Goal: Find contact information: Find contact information

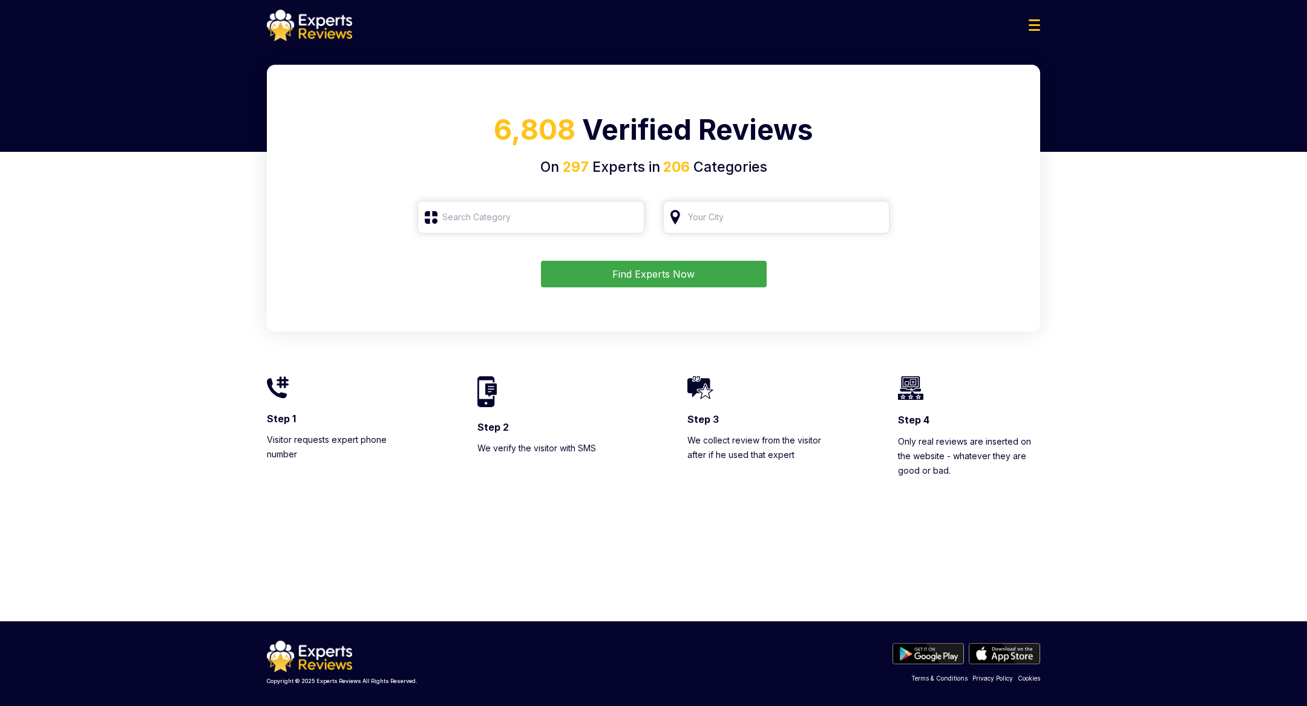
type input "Roofing"
click at [653, 267] on button "Find Experts Now" at bounding box center [654, 274] width 226 height 27
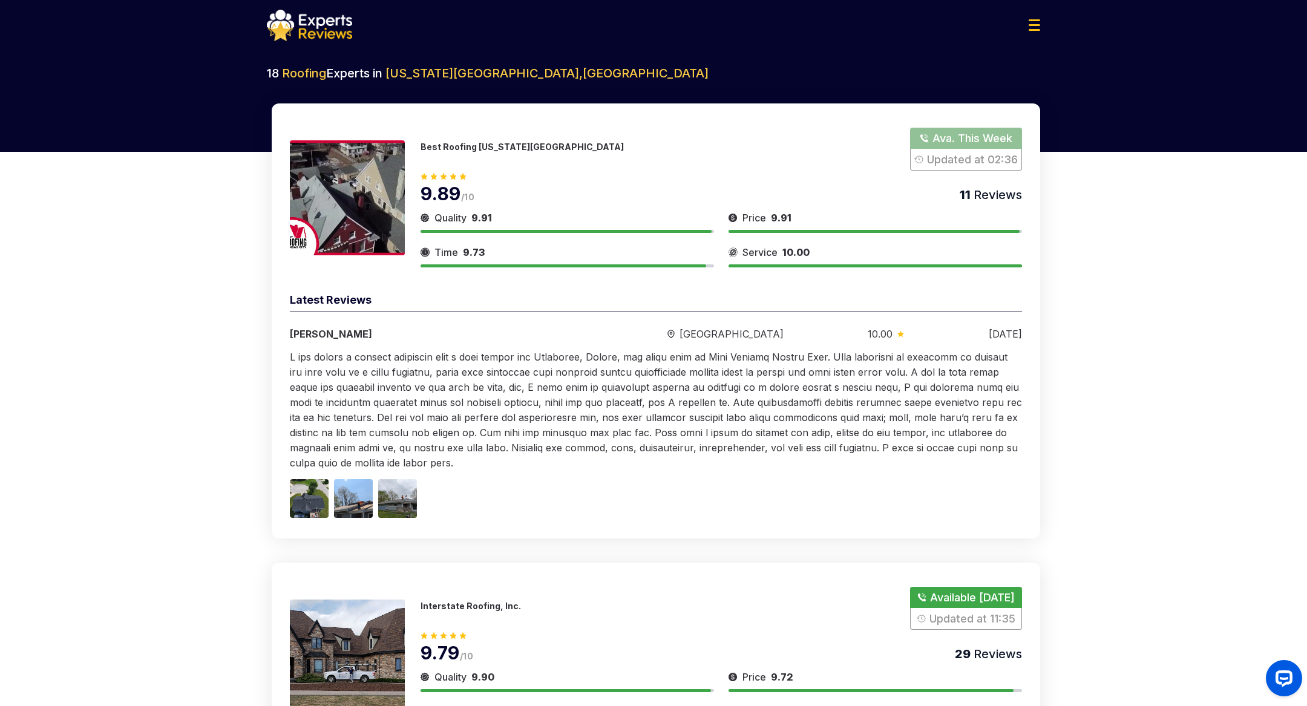
click at [952, 135] on button "Show Number" at bounding box center [966, 149] width 112 height 43
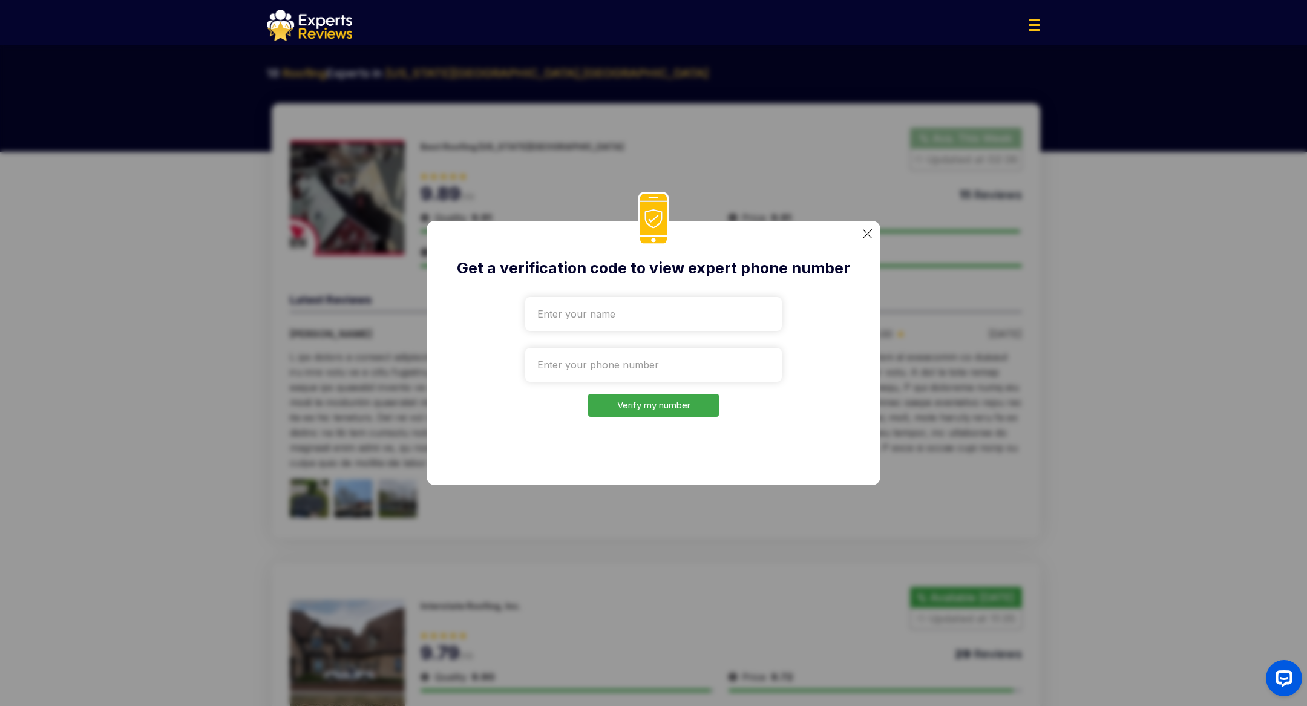
click at [609, 309] on input "text" at bounding box center [653, 314] width 257 height 34
type input "Ф"
type input "[PERSON_NAME]"
click at [591, 358] on input "tel" at bounding box center [653, 365] width 257 height 34
click at [1005, 303] on div "Get a verification code to view expert phone number [PERSON_NAME] my number" at bounding box center [653, 353] width 1307 height 706
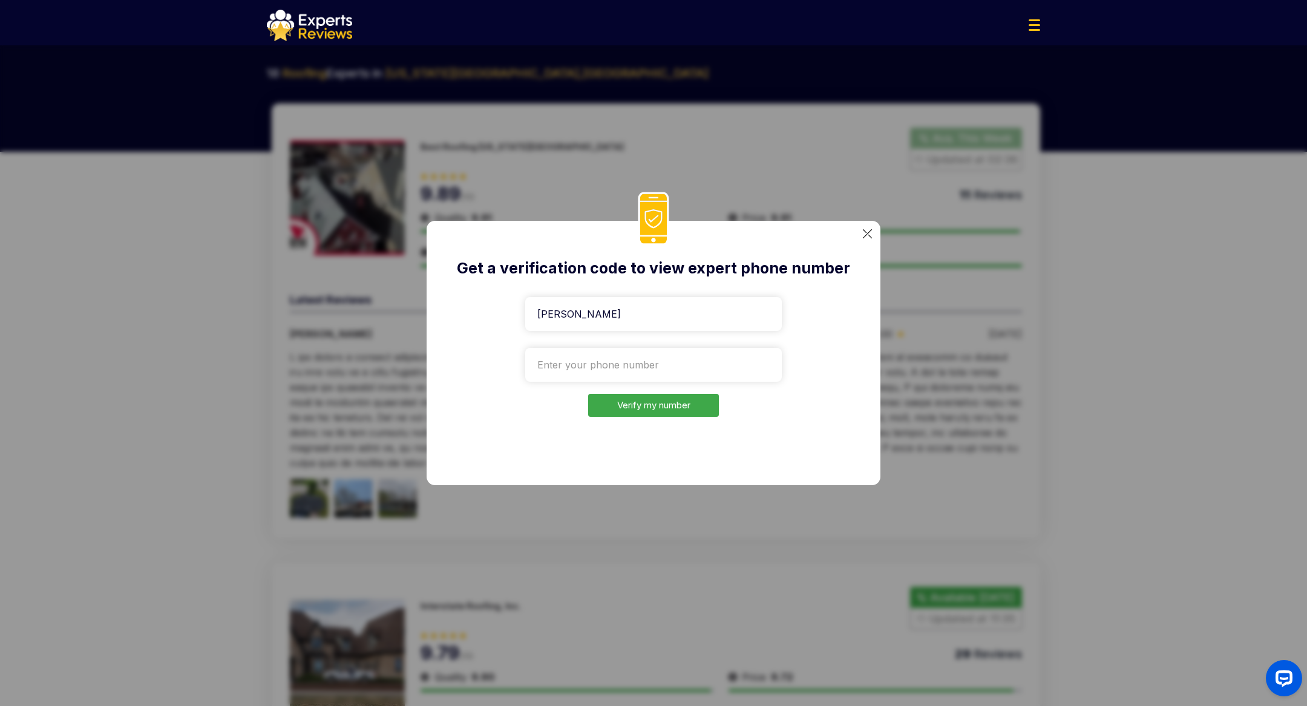
click at [868, 233] on img at bounding box center [867, 233] width 9 height 9
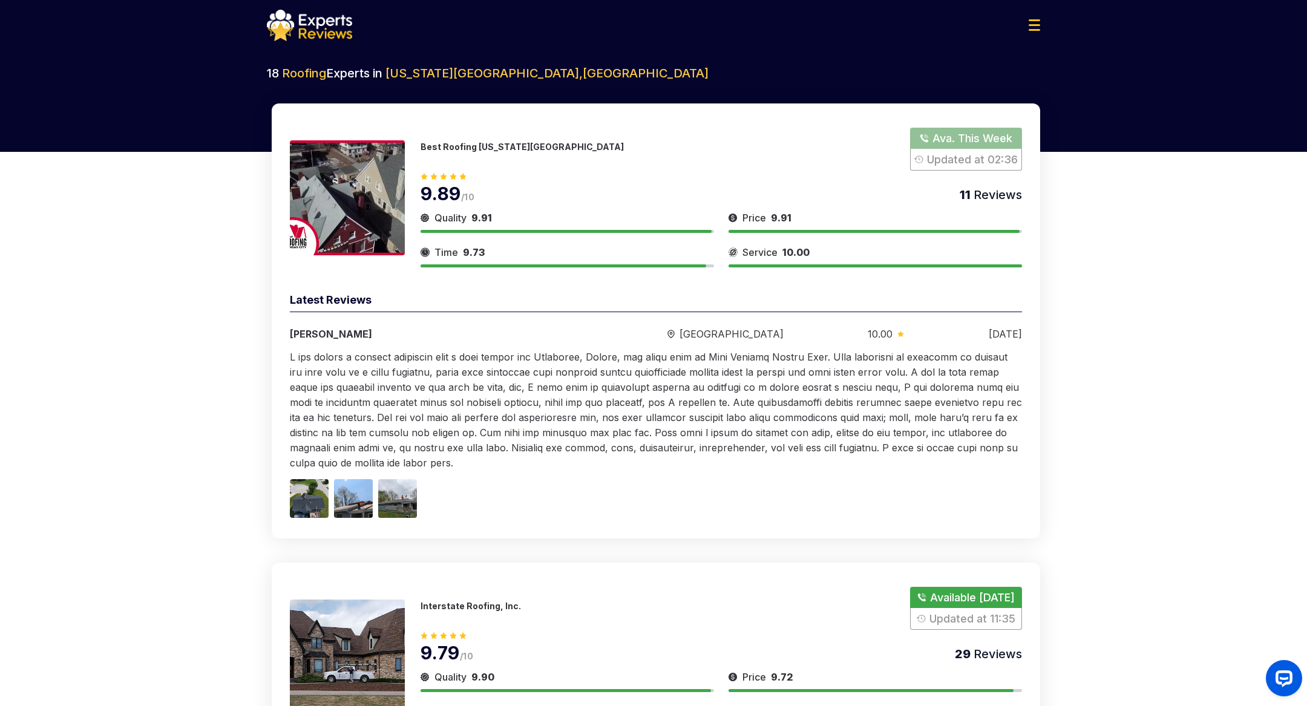
click at [684, 480] on div "Quality 9.91 Time 9.73 Price 9.91 Service 10 Latest Reviews [PERSON_NAME] [GEOG…" at bounding box center [656, 405] width 732 height 226
click at [953, 139] on button "Show Number" at bounding box center [966, 149] width 112 height 43
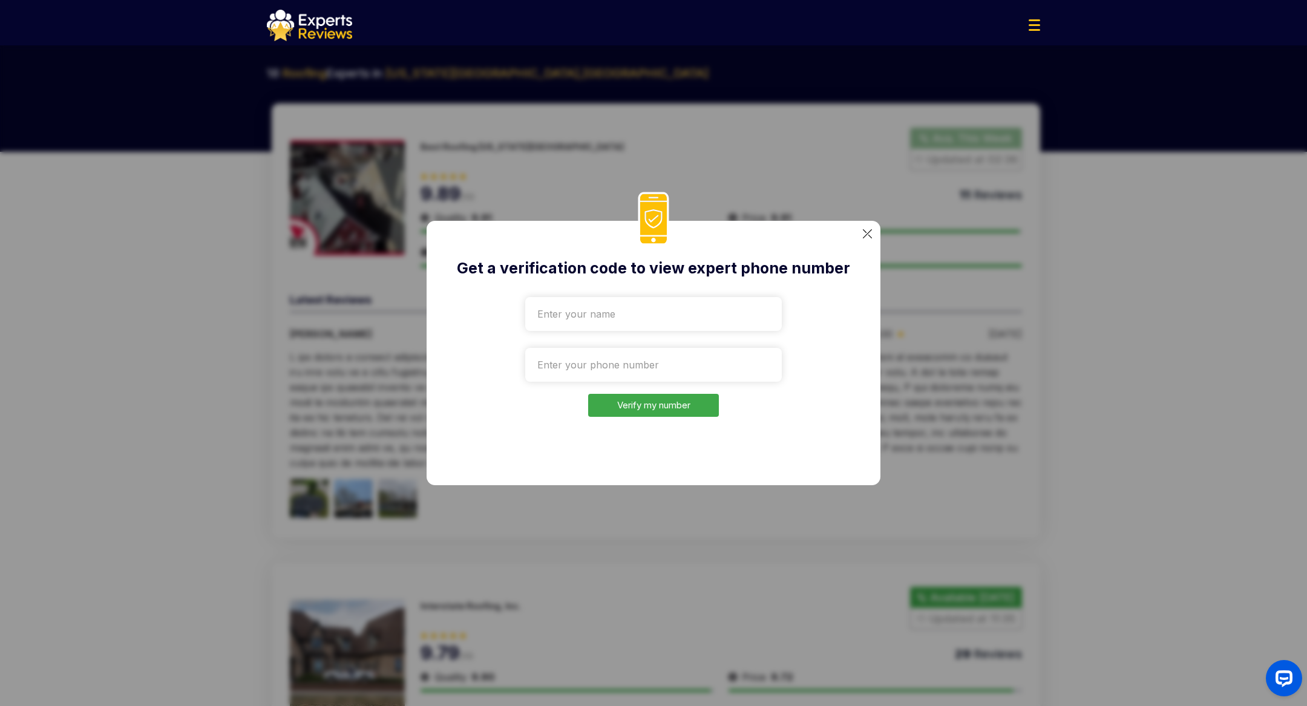
click at [661, 300] on input "text" at bounding box center [653, 314] width 257 height 34
type input "[PERSON_NAME]-Test"
click at [568, 360] on input "tel" at bounding box center [653, 365] width 257 height 34
paste input "[PHONE_NUMBER]"
type input "[PHONE_NUMBER]"
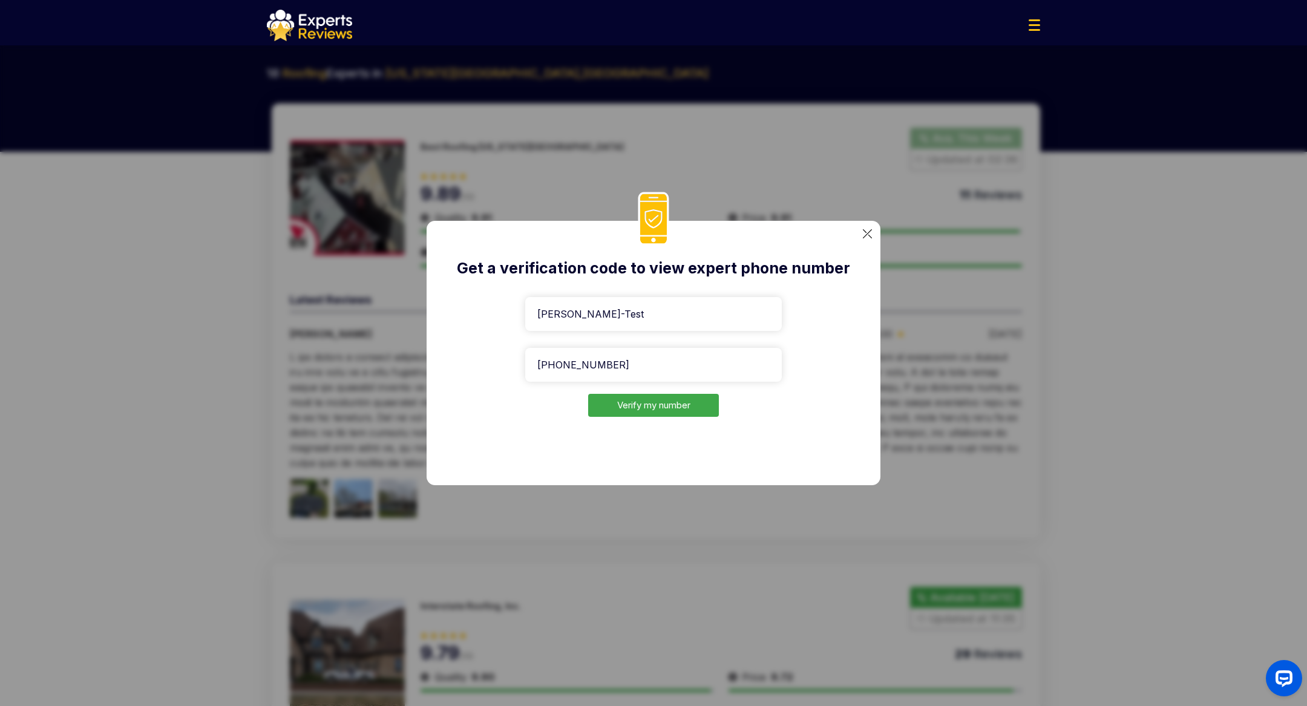
click at [653, 407] on button "Verify my number" at bounding box center [653, 406] width 131 height 24
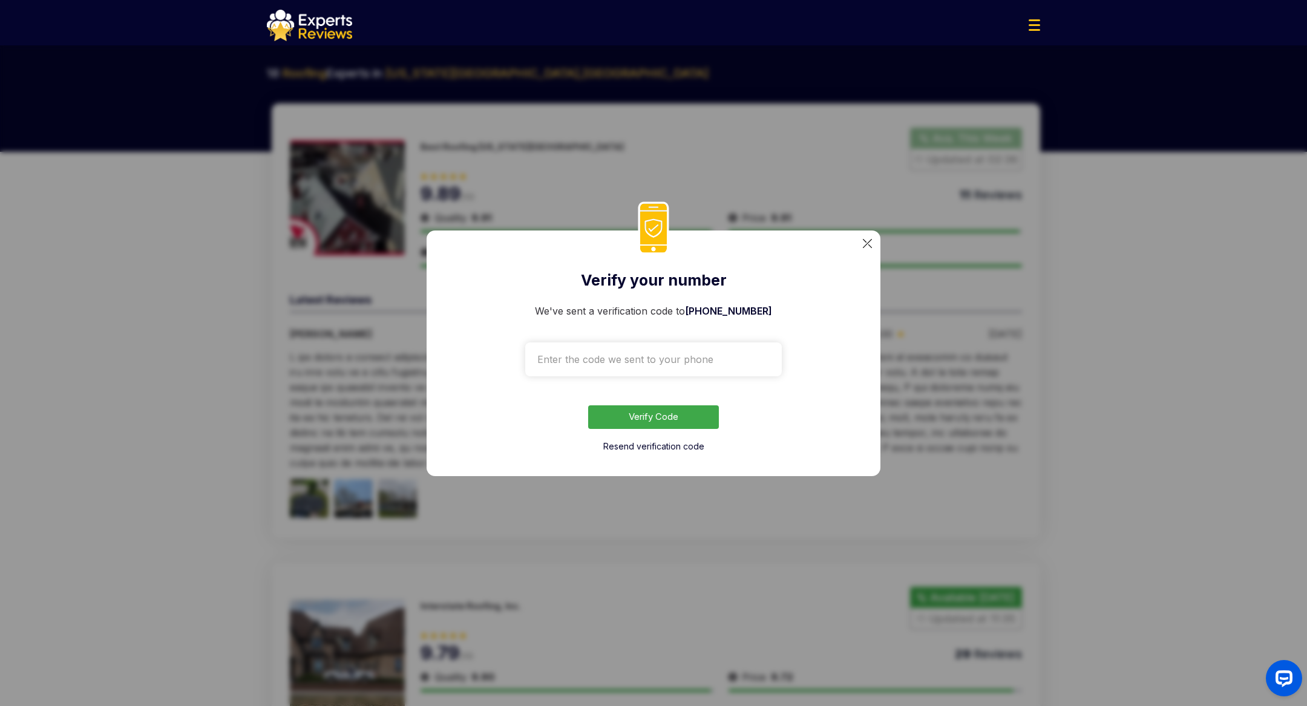
click at [623, 360] on input "text" at bounding box center [653, 359] width 257 height 34
type input "3876"
click at [647, 416] on button "Verify Code" at bounding box center [653, 417] width 131 height 24
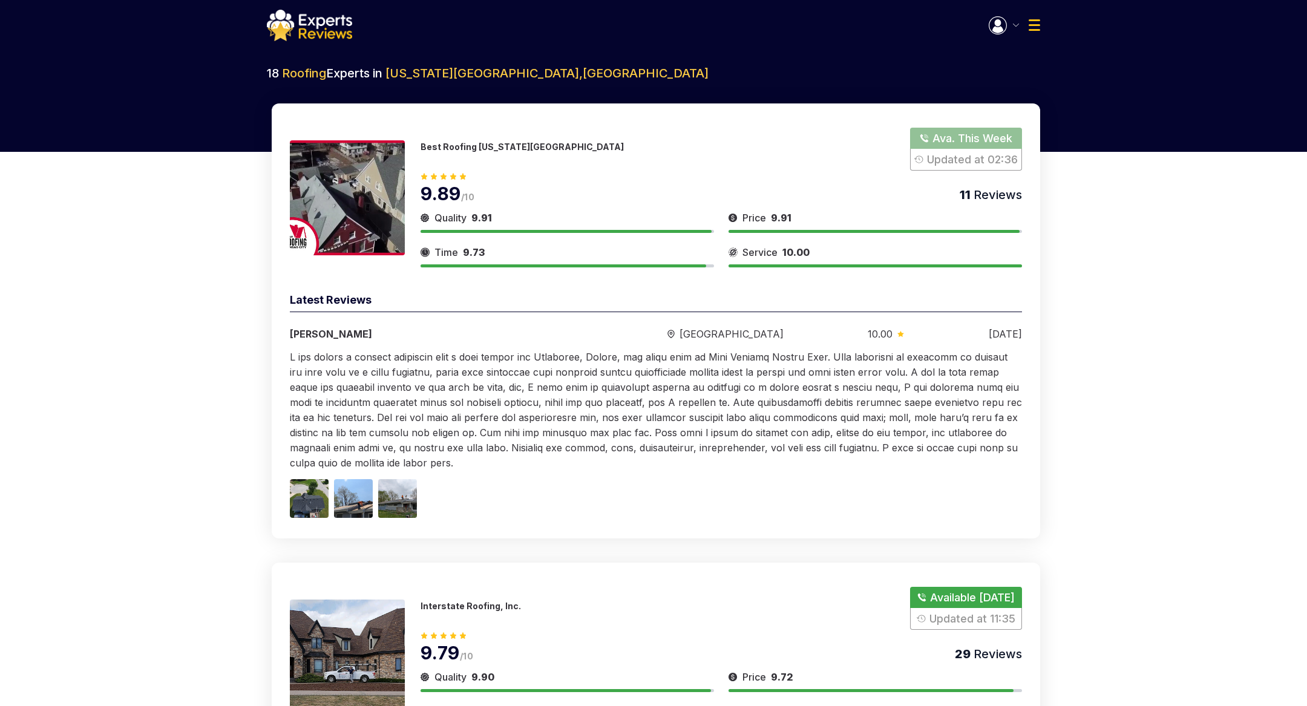
click at [1009, 25] on button "button" at bounding box center [1004, 25] width 30 height 18
